Goal: Find specific page/section: Find specific page/section

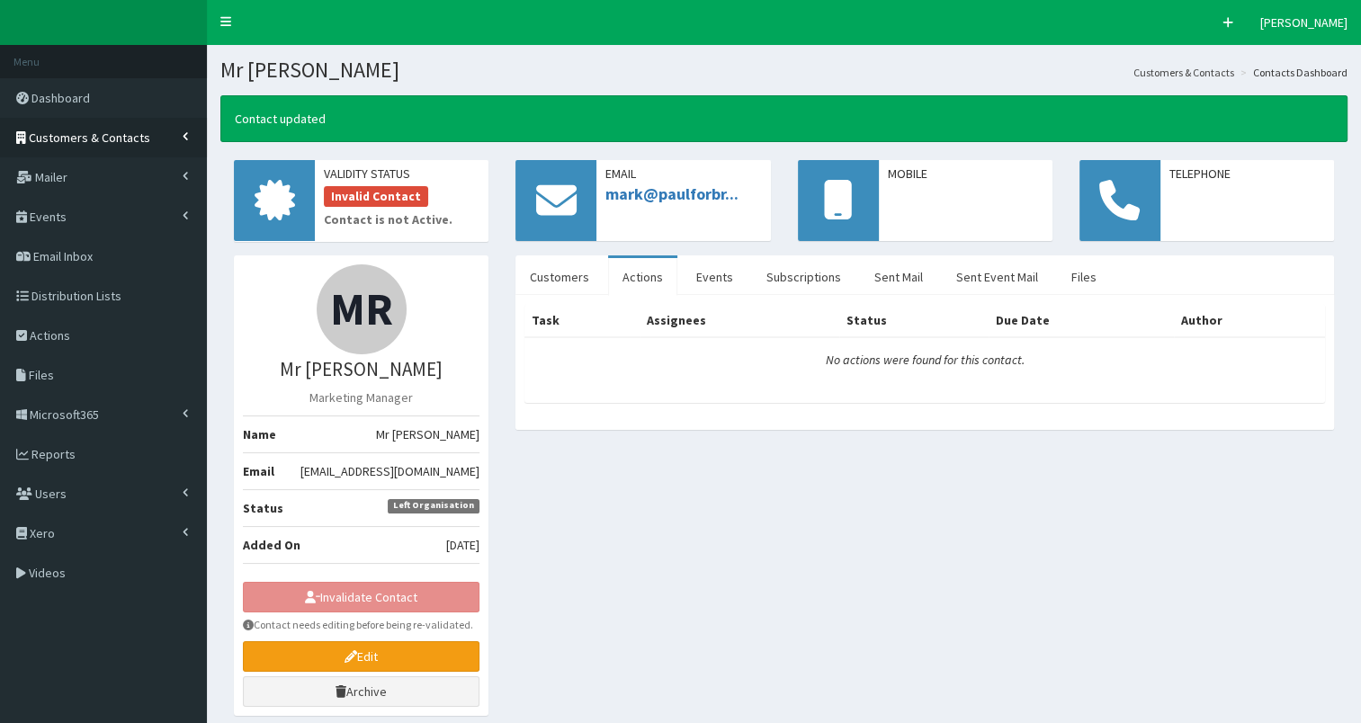
drag, startPoint x: 0, startPoint y: 0, endPoint x: 102, endPoint y: 133, distance: 167.5
click at [102, 133] on span "Customers & Contacts" at bounding box center [89, 138] width 121 height 16
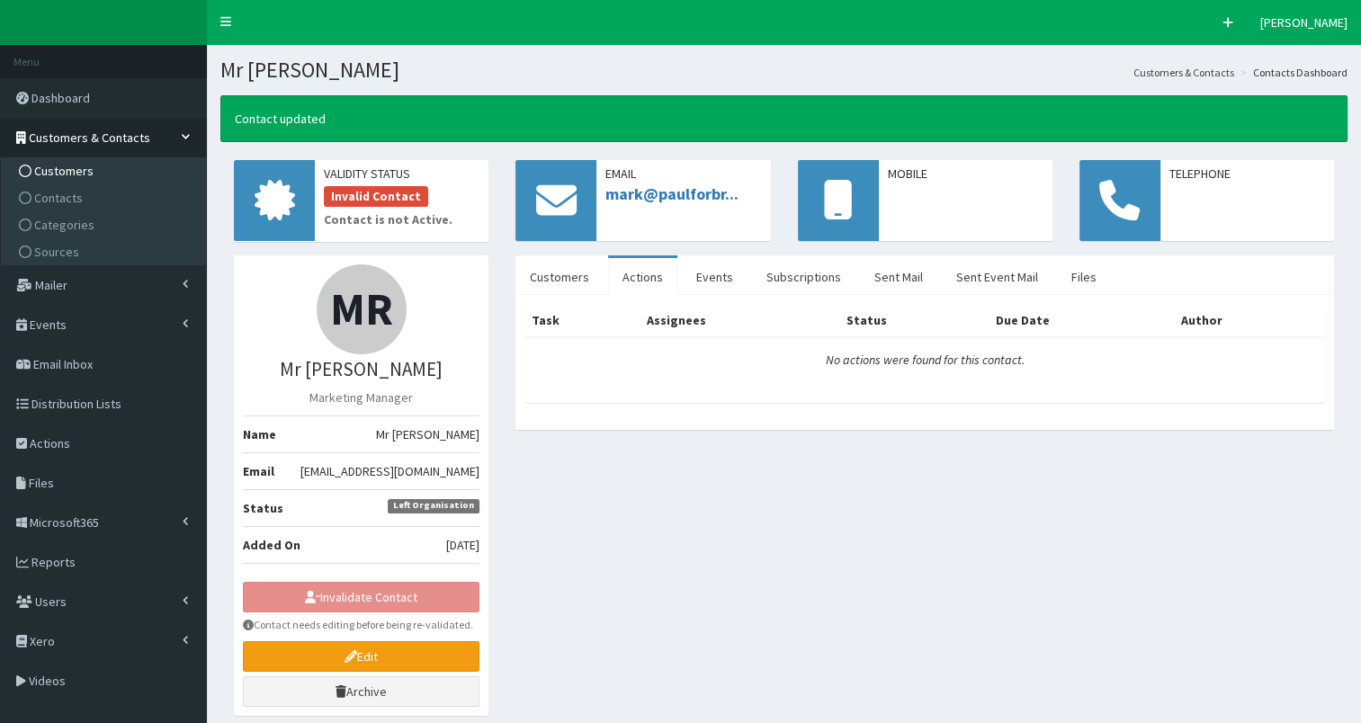
click at [98, 171] on link "Customers" at bounding box center [105, 170] width 201 height 27
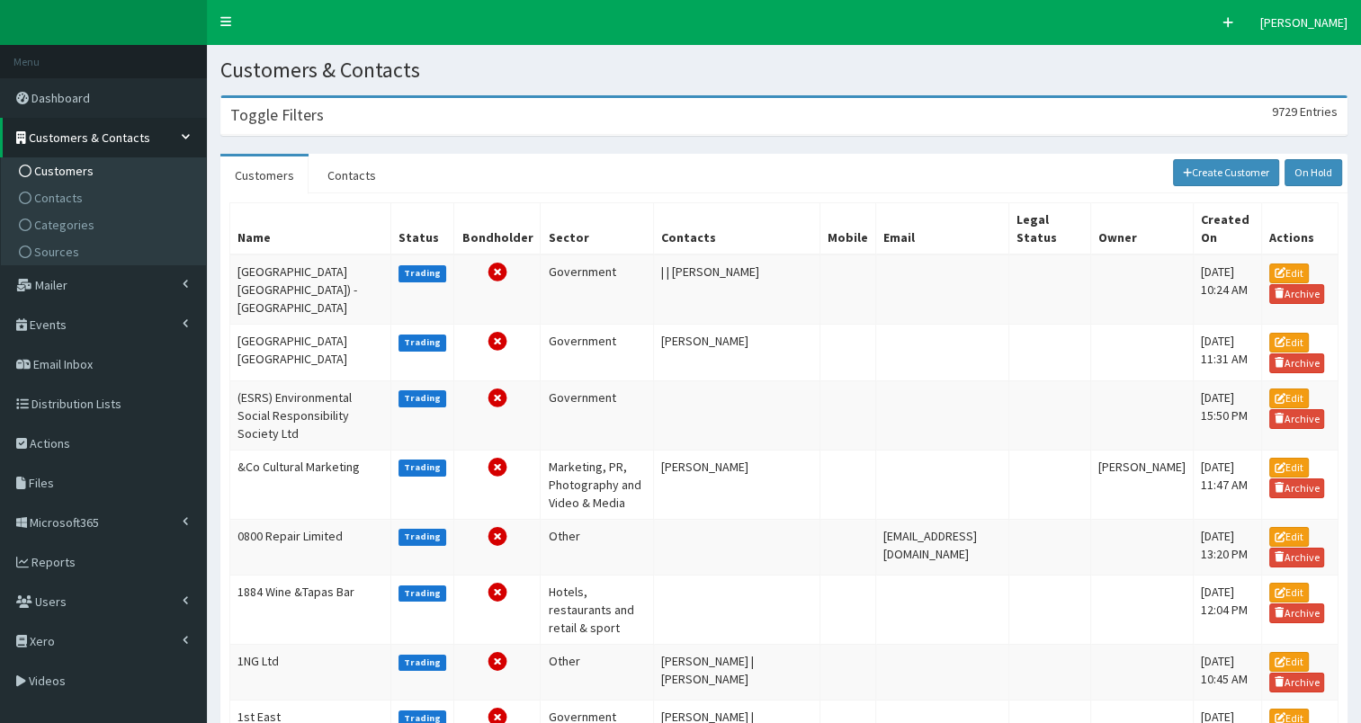
click at [308, 118] on h3 "Toggle Filters" at bounding box center [277, 115] width 94 height 16
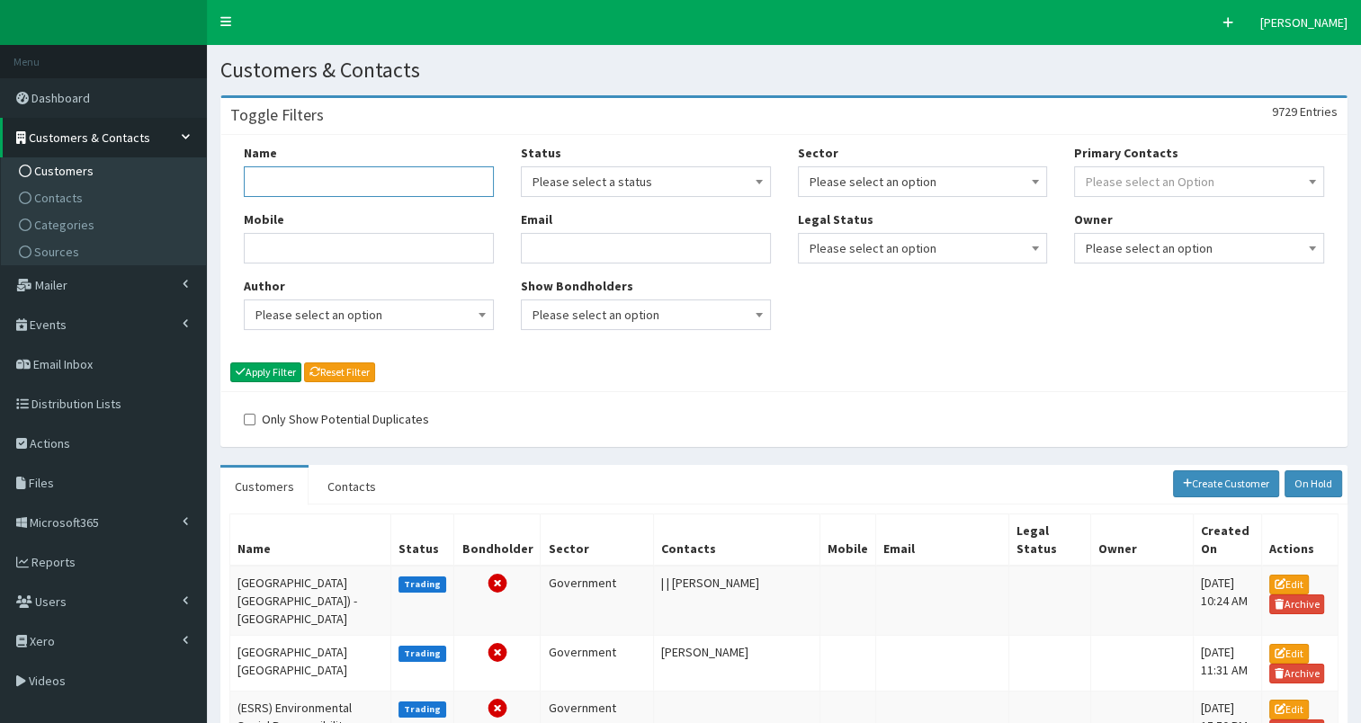
click at [285, 181] on input "Name" at bounding box center [369, 181] width 250 height 31
type input "prestige"
click at [271, 372] on button "Apply Filter" at bounding box center [265, 372] width 71 height 20
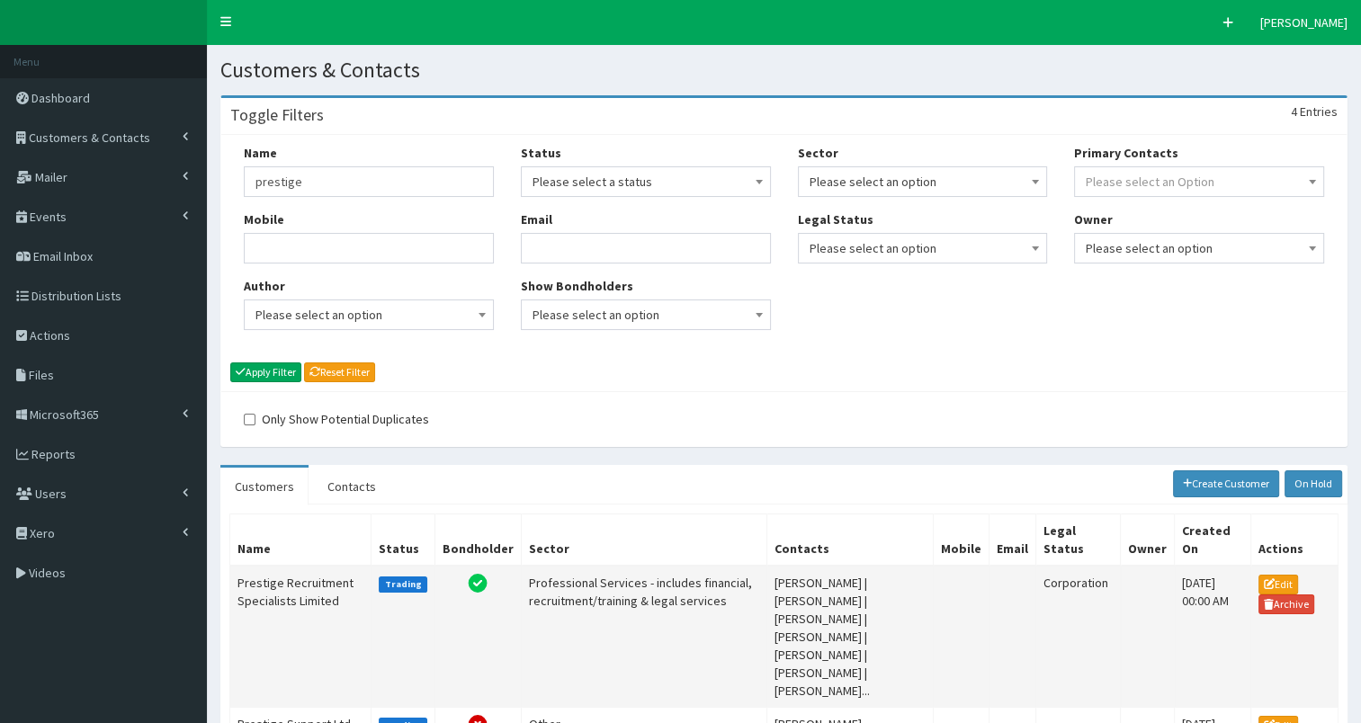
click at [281, 595] on td "Prestige Recruitment Specialists Limited" at bounding box center [300, 637] width 141 height 142
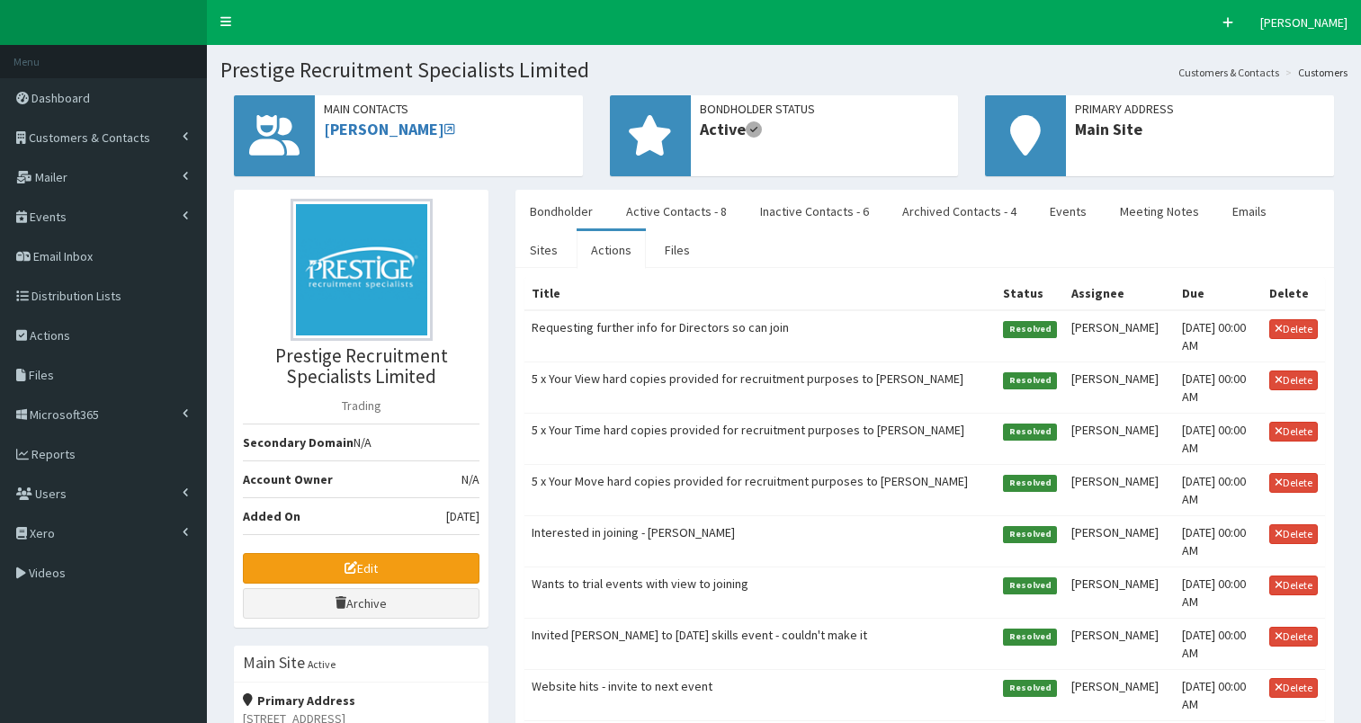
select select "50"
click at [676, 212] on link "Active Contacts - 8" at bounding box center [677, 211] width 130 height 38
